Goal: Transaction & Acquisition: Obtain resource

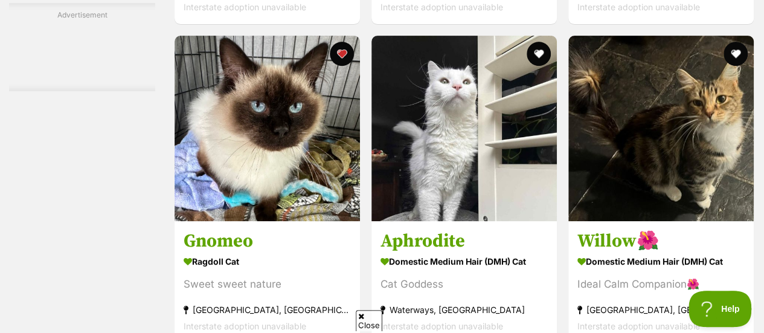
scroll to position [4820, 0]
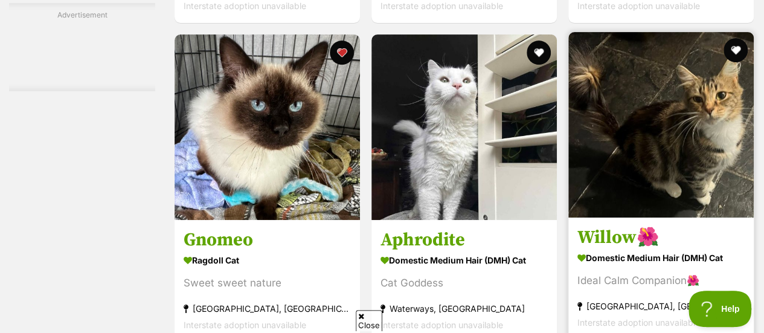
click at [659, 141] on img at bounding box center [660, 124] width 185 height 185
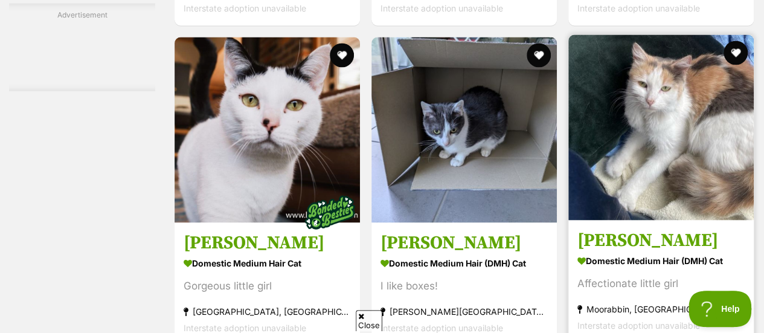
scroll to position [5572, 0]
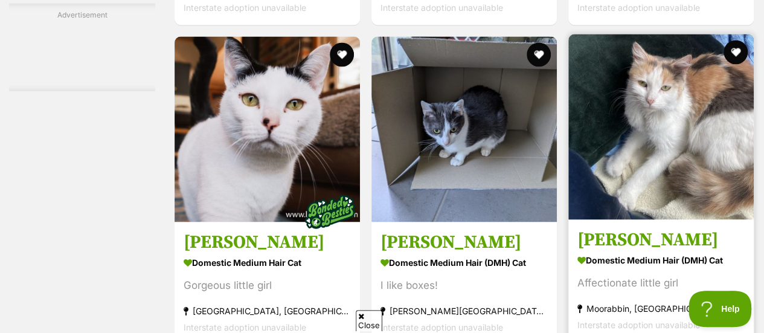
click at [652, 114] on img at bounding box center [660, 126] width 185 height 185
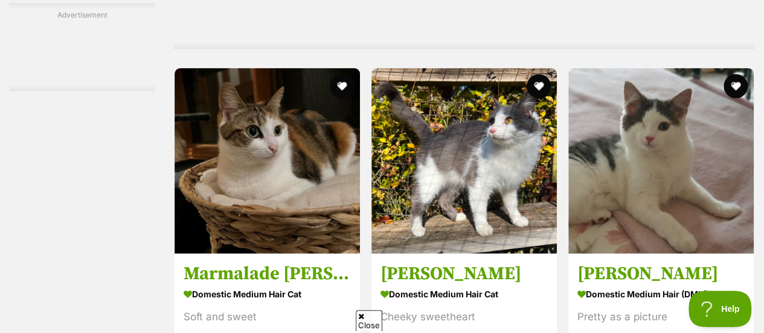
scroll to position [5974, 0]
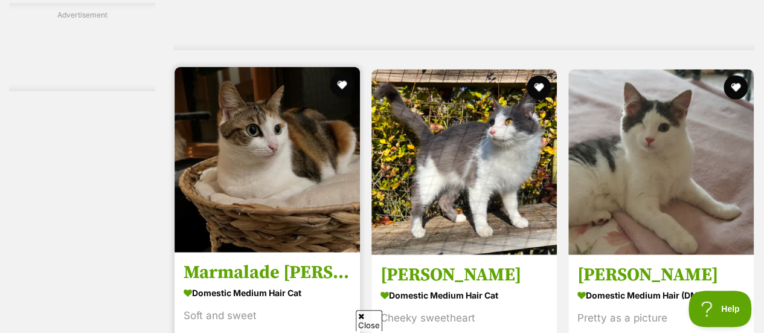
click at [315, 148] on img at bounding box center [267, 159] width 185 height 185
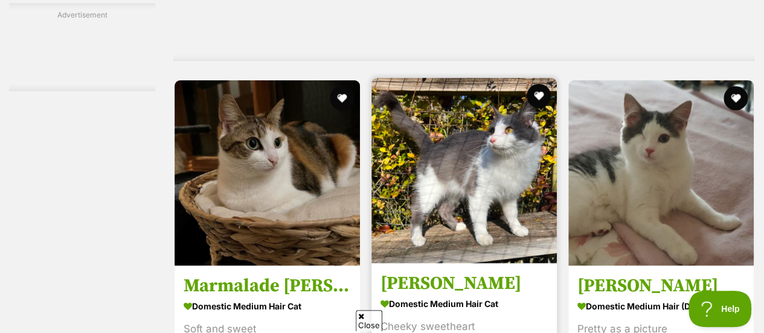
scroll to position [5961, 0]
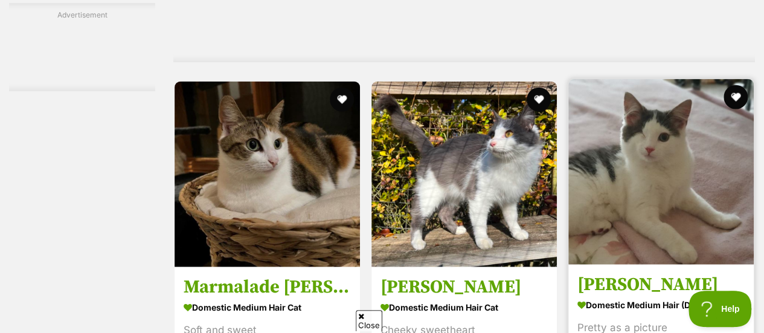
click at [626, 154] on img at bounding box center [660, 171] width 185 height 185
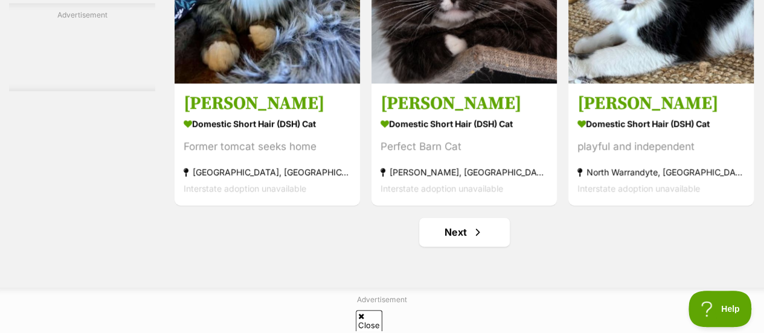
scroll to position [7750, 0]
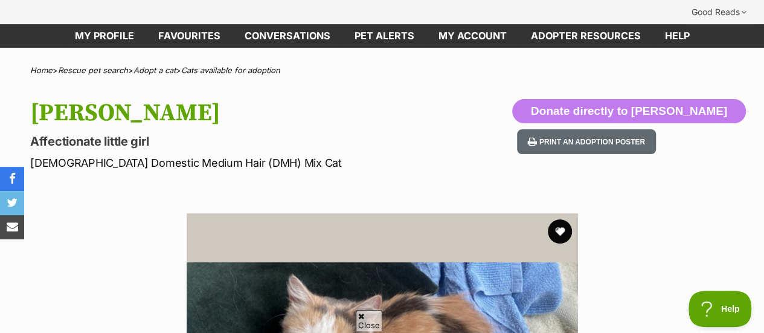
scroll to position [59, 0]
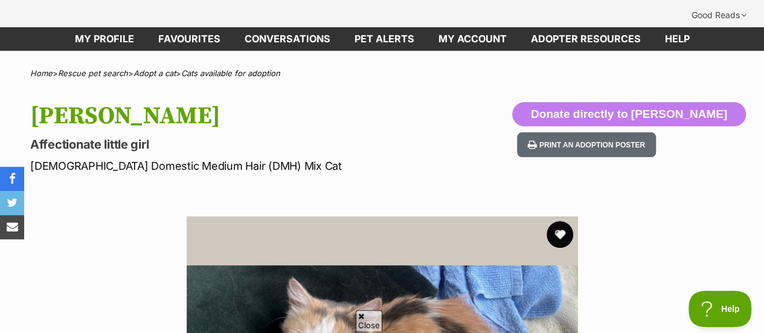
click at [559, 221] on button "favourite" at bounding box center [560, 234] width 27 height 27
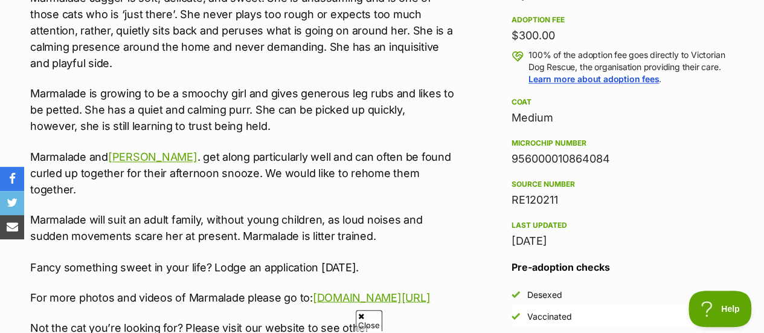
scroll to position [899, 0]
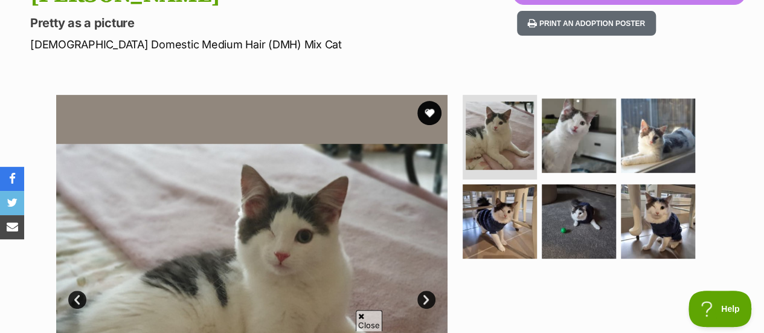
scroll to position [182, 0]
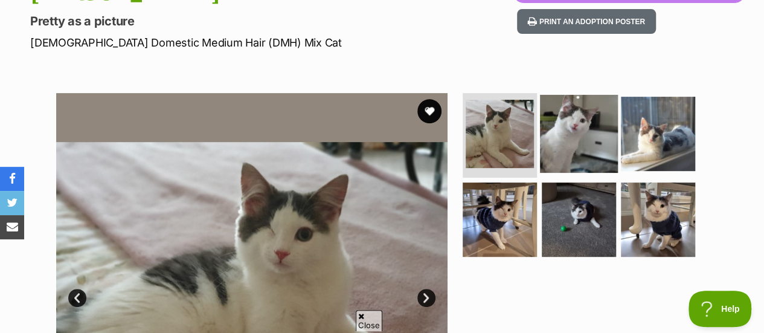
click at [585, 98] on img at bounding box center [579, 134] width 78 height 78
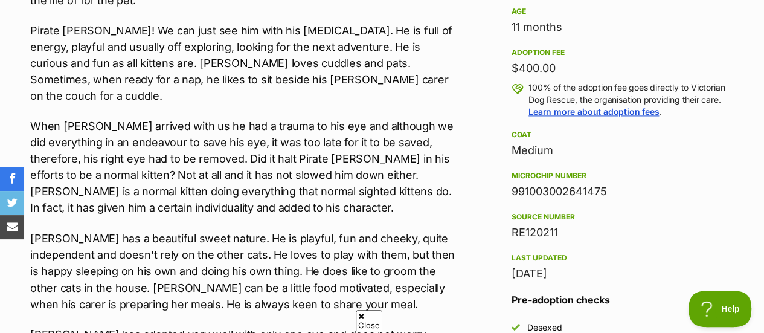
scroll to position [865, 0]
click at [430, 117] on p "When [PERSON_NAME] arrived with us he had a trauma to his eye and although we d…" at bounding box center [242, 166] width 425 height 98
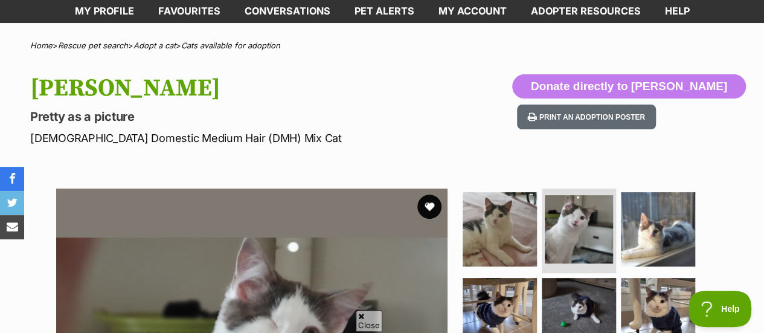
scroll to position [86, 0]
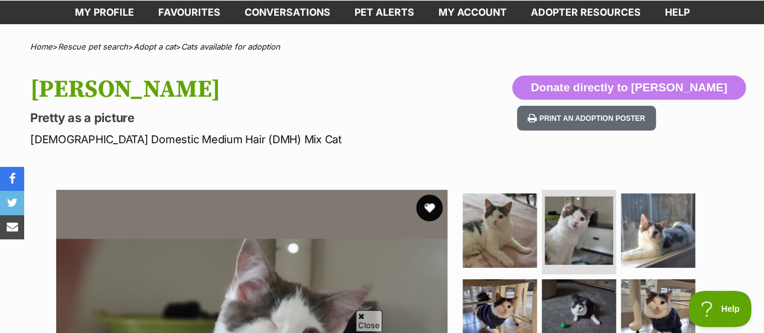
click at [425, 195] on button "favourite" at bounding box center [429, 208] width 27 height 27
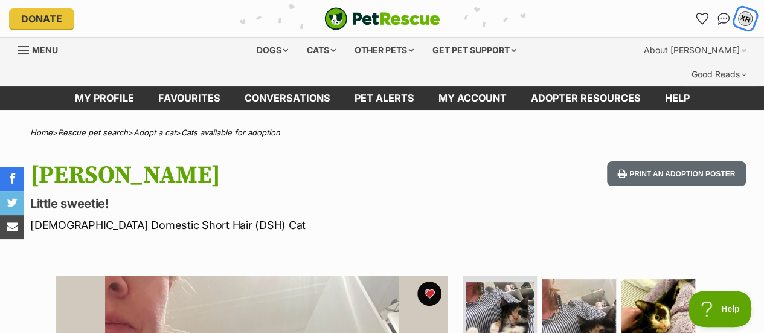
click at [741, 25] on button "XR" at bounding box center [745, 19] width 25 height 25
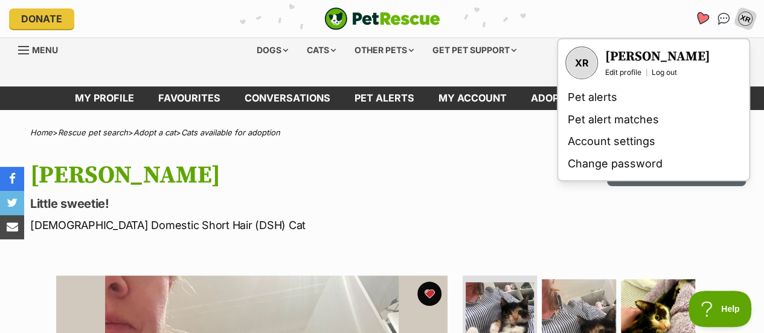
click at [701, 18] on icon "Favourites" at bounding box center [702, 18] width 14 height 14
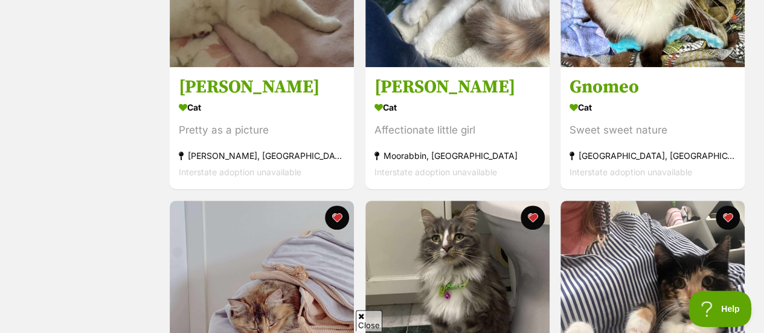
scroll to position [509, 0]
